Goal: Information Seeking & Learning: Learn about a topic

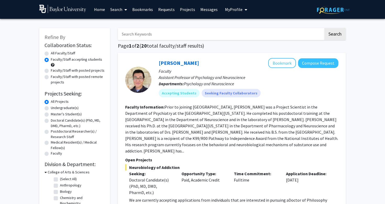
scroll to position [1371, 0]
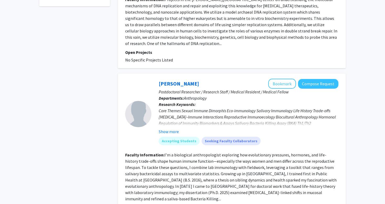
scroll to position [249, 0]
click at [228, 88] on p "Postdoctoral Researcher / Research Staff / Medical Resident / Medical Fellow" at bounding box center [249, 91] width 180 height 6
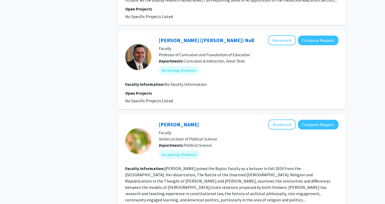
scroll to position [1187, 0]
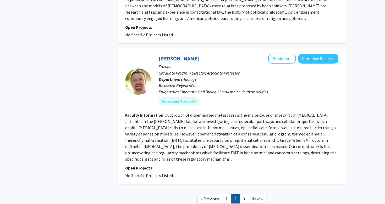
click at [181, 113] on fg-read-more "Outgrowth of disseminated metastases is the major cause of mortality in [MEDICA…" at bounding box center [231, 137] width 213 height 49
